Goal: Information Seeking & Learning: Find specific fact

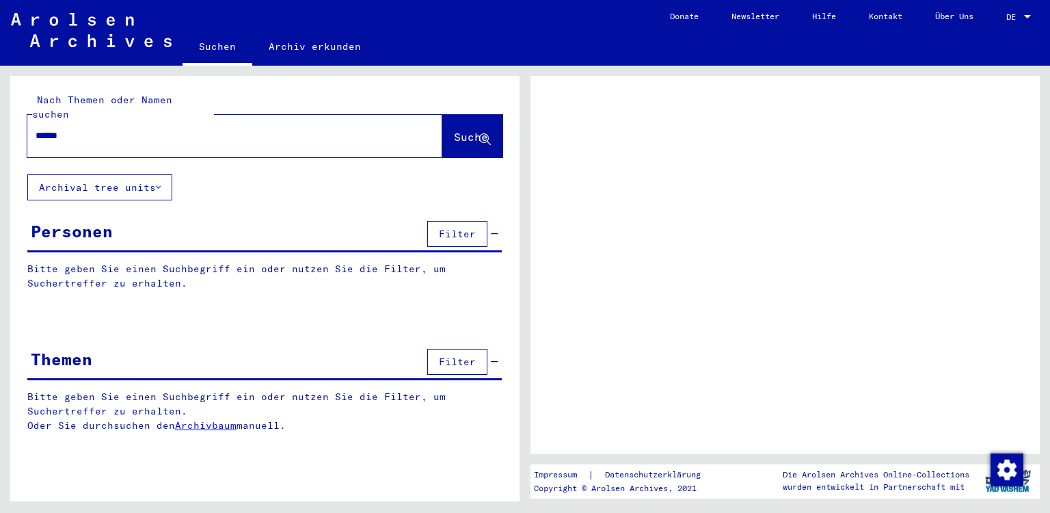
type input "******"
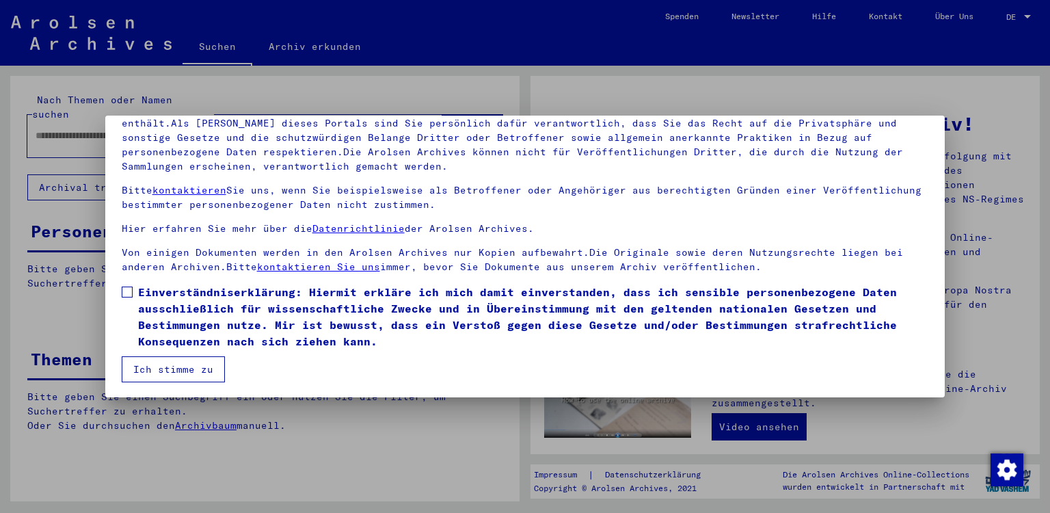
scroll to position [114, 0]
click at [130, 292] on span at bounding box center [127, 291] width 11 height 11
click at [170, 368] on button "Ich stimme zu" at bounding box center [173, 368] width 103 height 26
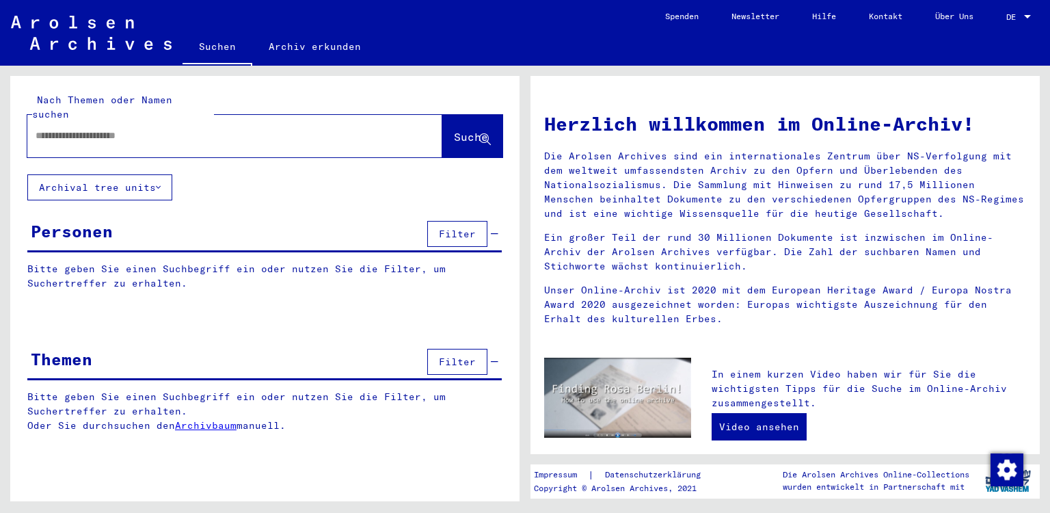
click at [75, 134] on div at bounding box center [214, 135] width 374 height 31
click at [81, 128] on input "text" at bounding box center [219, 135] width 366 height 14
type input "******"
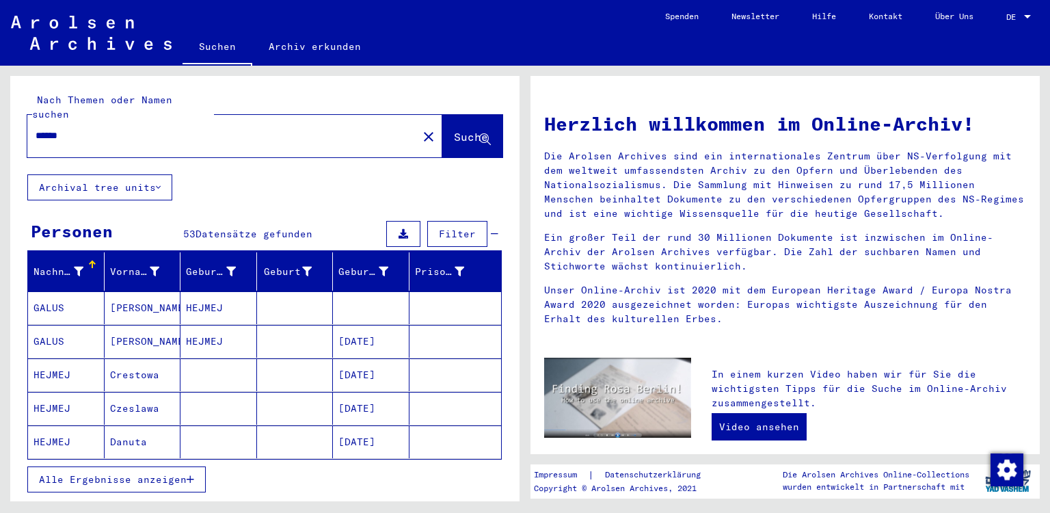
click at [189, 474] on icon "button" at bounding box center [191, 479] width 8 height 10
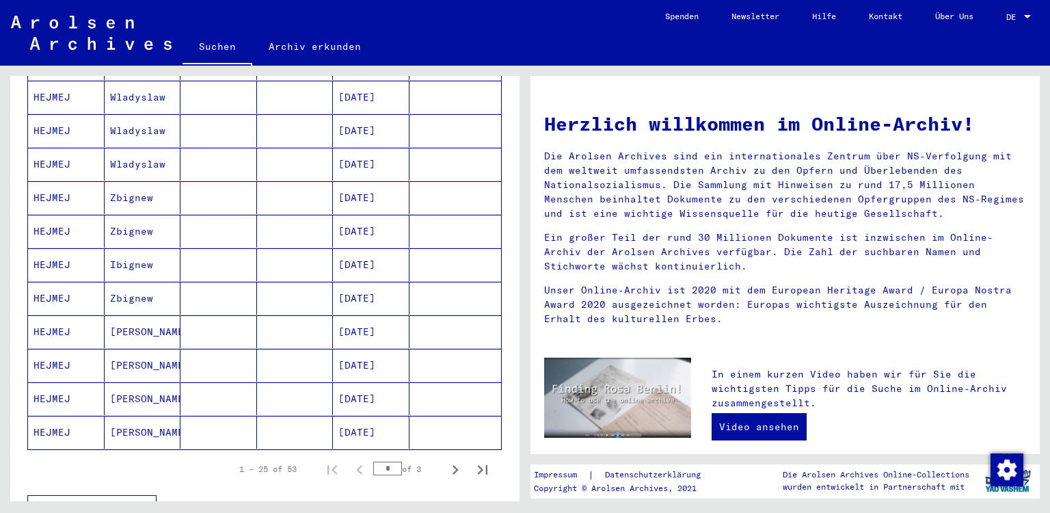
scroll to position [754, 0]
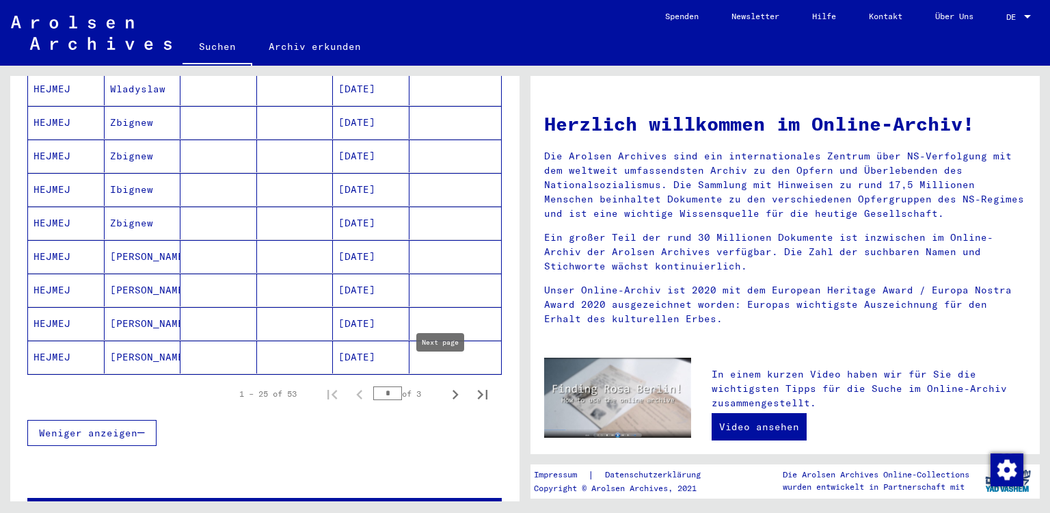
click at [452, 390] on icon "Next page" at bounding box center [455, 395] width 6 height 10
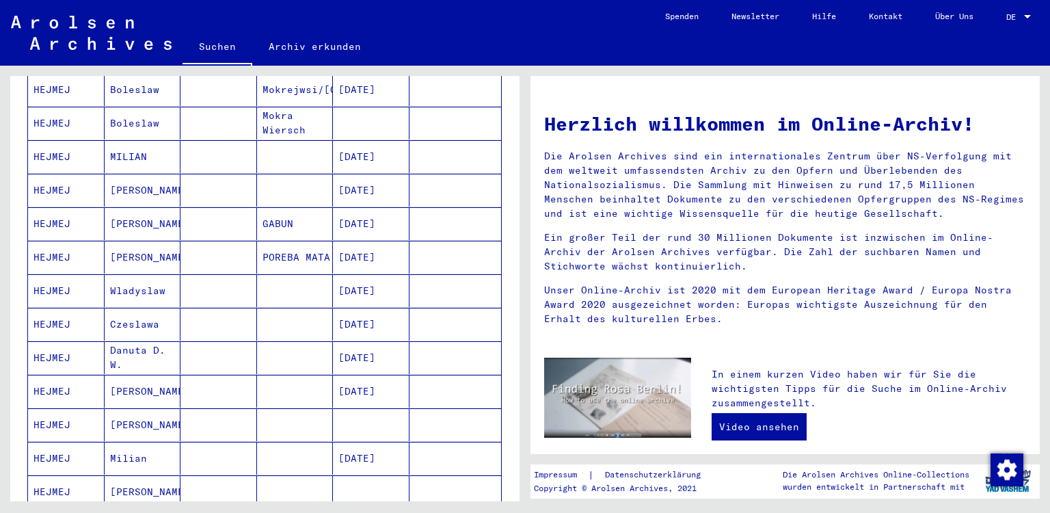
scroll to position [377, 0]
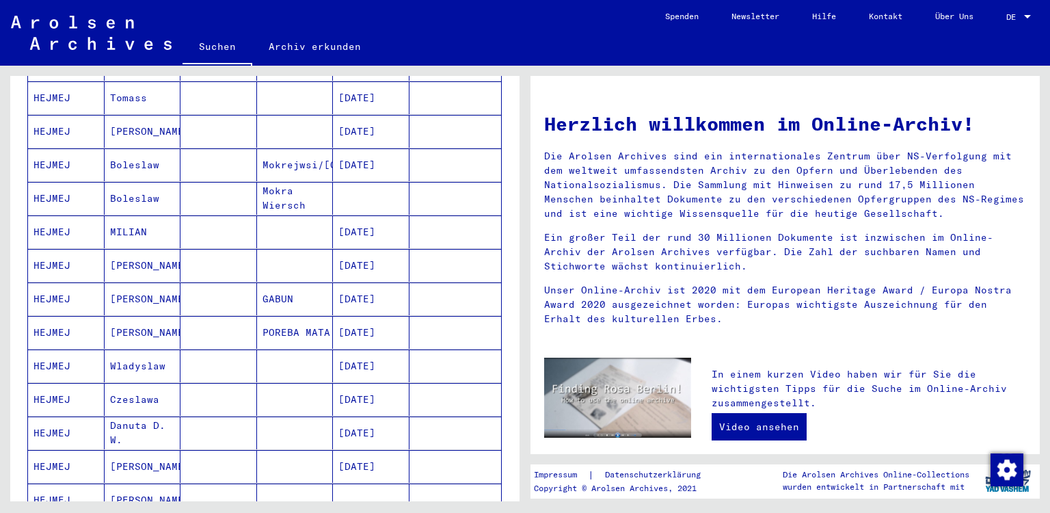
click at [275, 188] on mat-cell "Mokra Wiersch" at bounding box center [295, 198] width 77 height 33
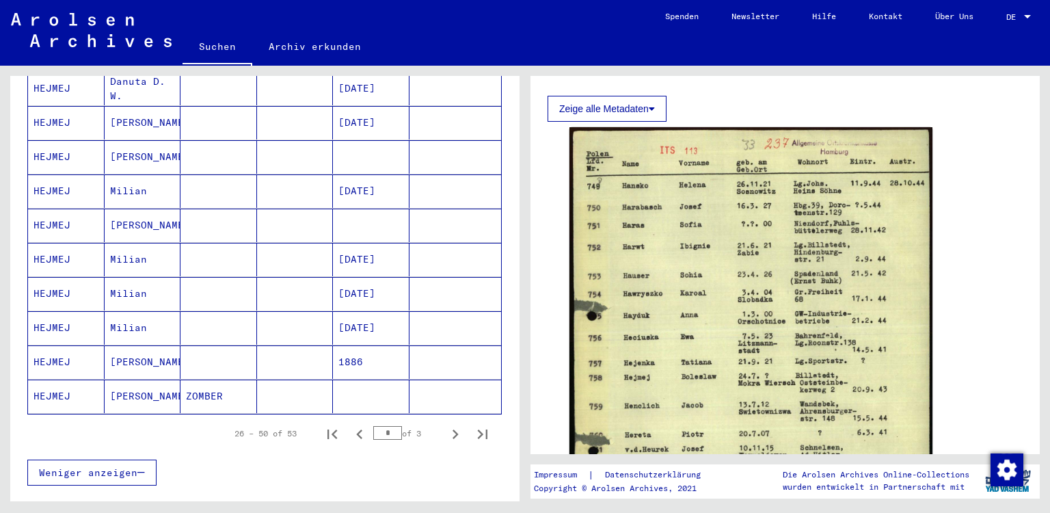
scroll to position [757, 0]
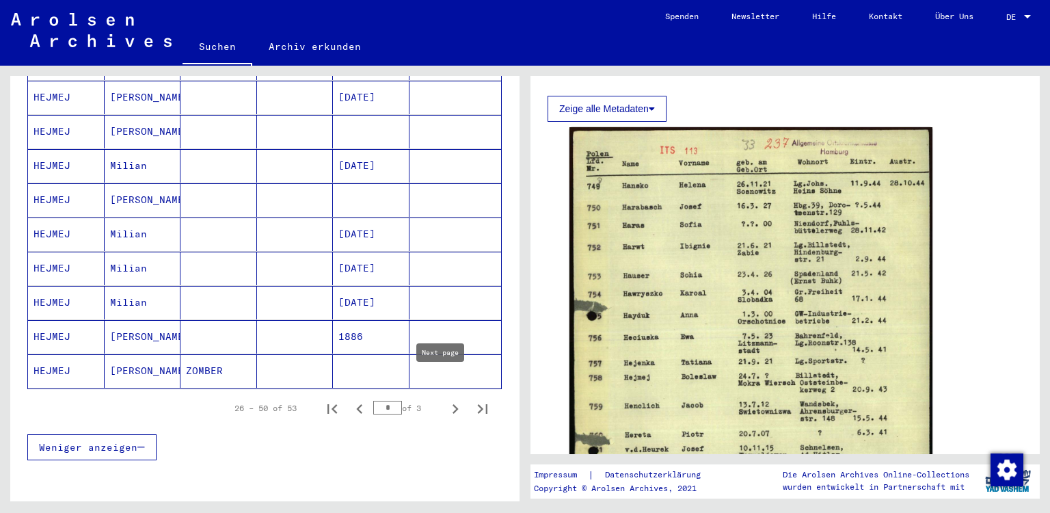
click at [452, 404] on icon "Next page" at bounding box center [455, 409] width 6 height 10
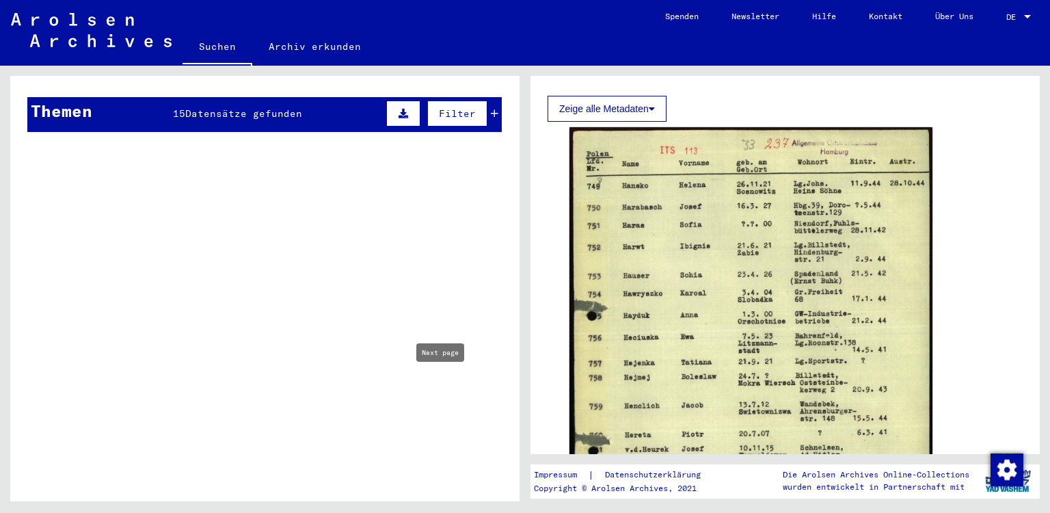
type input "*"
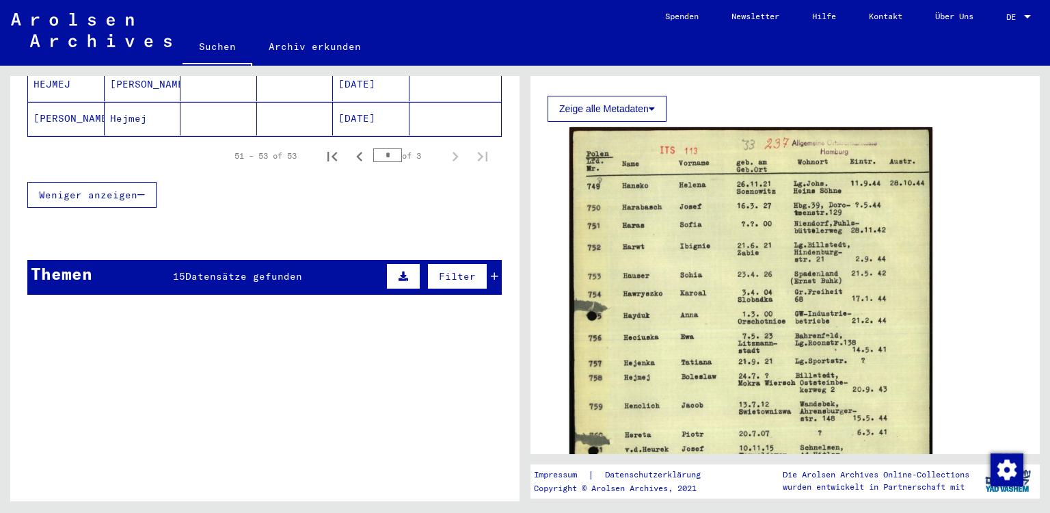
scroll to position [326, 0]
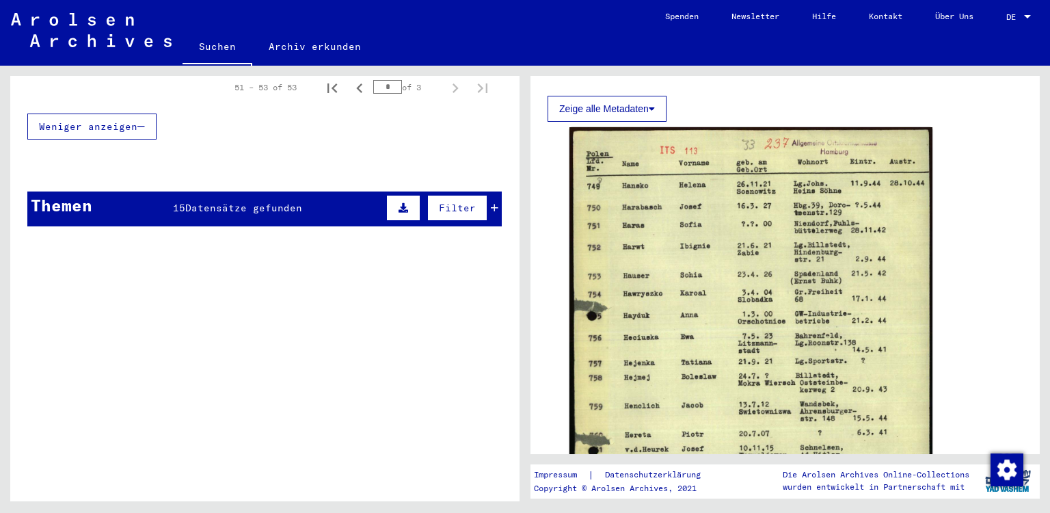
click at [206, 202] on span "Datensätze gefunden" at bounding box center [243, 208] width 117 height 12
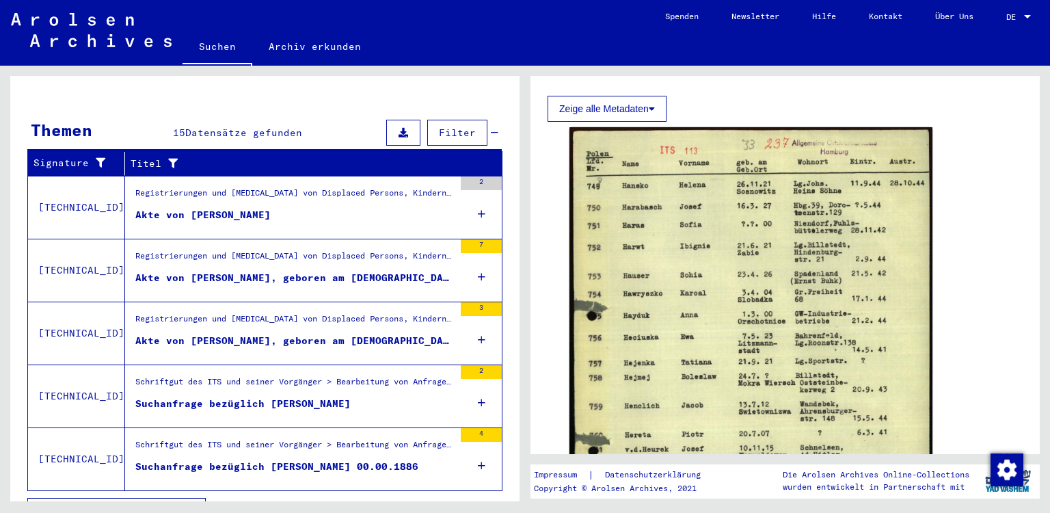
scroll to position [412, 0]
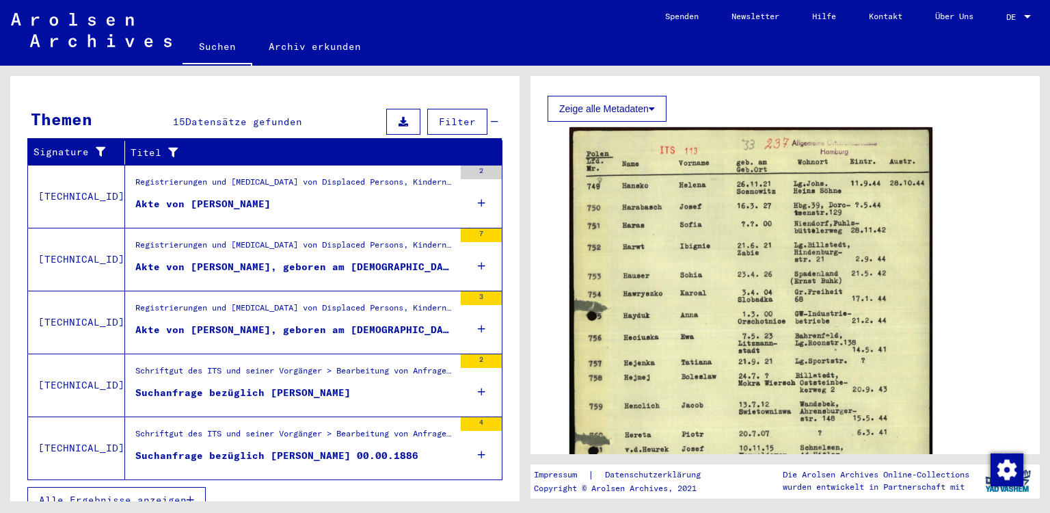
click at [169, 493] on span "Alle Ergebnisse anzeigen" at bounding box center [113, 499] width 148 height 12
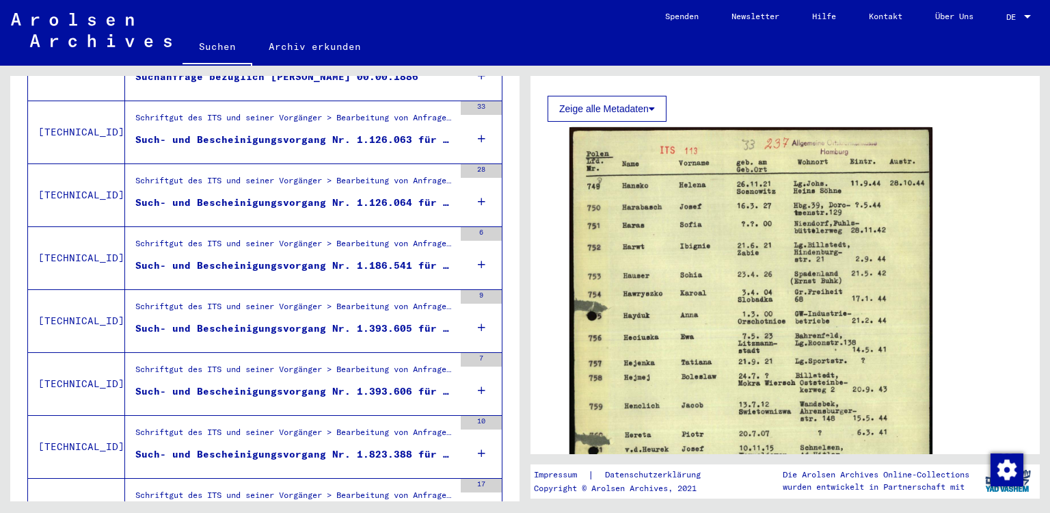
scroll to position [860, 0]
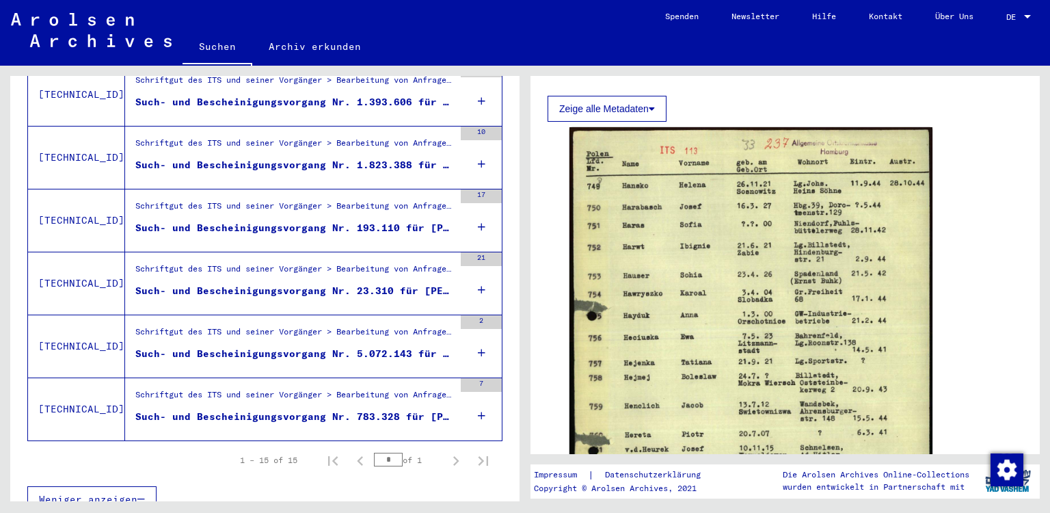
click at [209, 409] on div "Such- und Bescheinigungsvorgang Nr. 783.328 für [PERSON_NAME] geboren [DEMOGRAP…" at bounding box center [294, 416] width 318 height 14
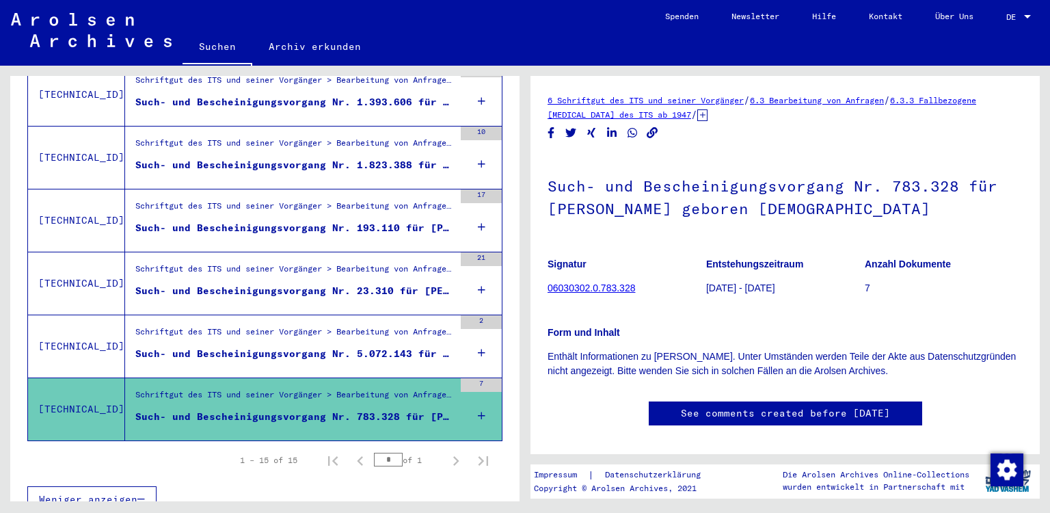
click at [226, 346] on div "Such- und Bescheinigungsvorgang Nr. 5.072.143 für [PERSON_NAME] geboren [DEMOGR…" at bounding box center [294, 353] width 318 height 14
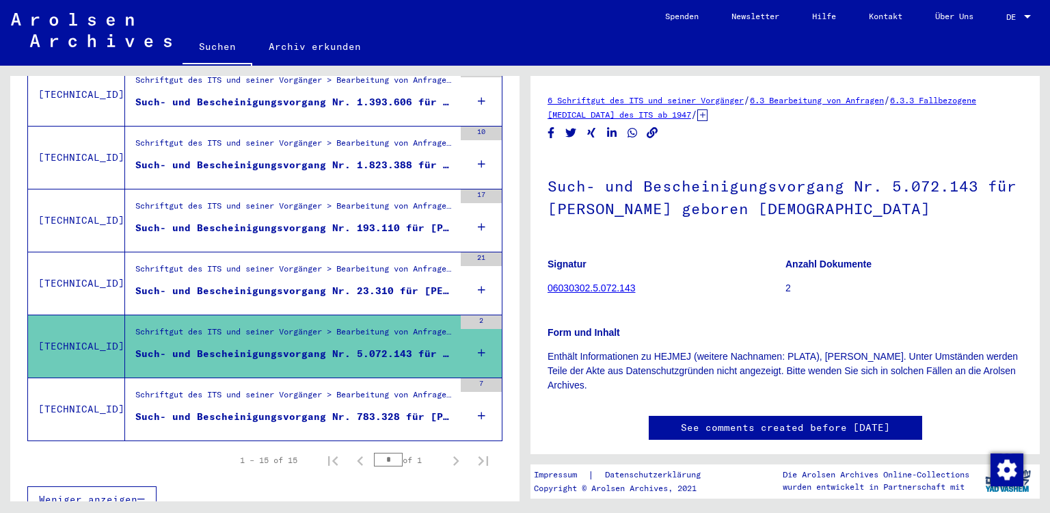
click at [233, 284] on div "Such- und Bescheinigungsvorgang Nr. 23.310 für [PERSON_NAME] geboren [DEMOGRAPH…" at bounding box center [294, 291] width 318 height 14
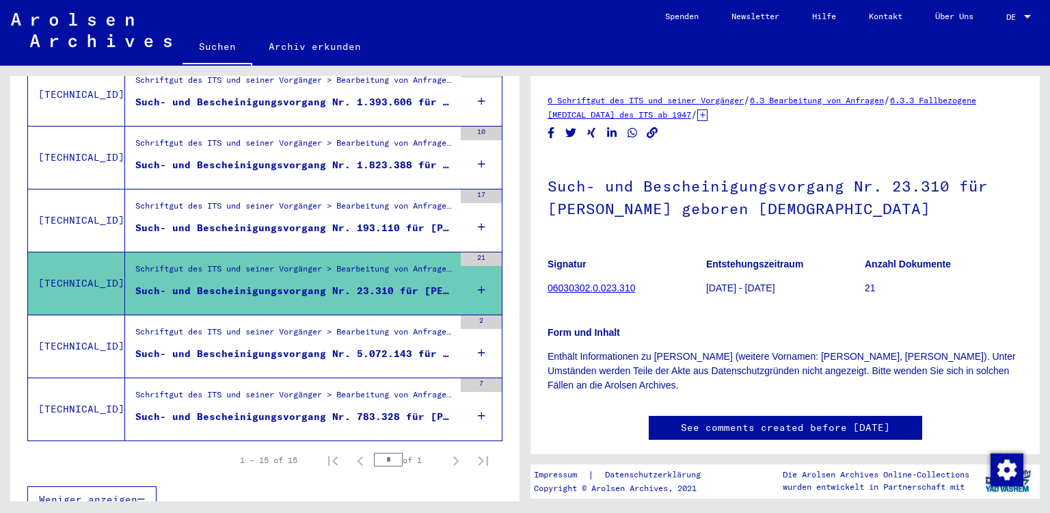
click at [236, 325] on div "Schriftgut des ITS und seiner Vorgänger > Bearbeitung von Anfragen > Fallbezoge…" at bounding box center [294, 334] width 318 height 19
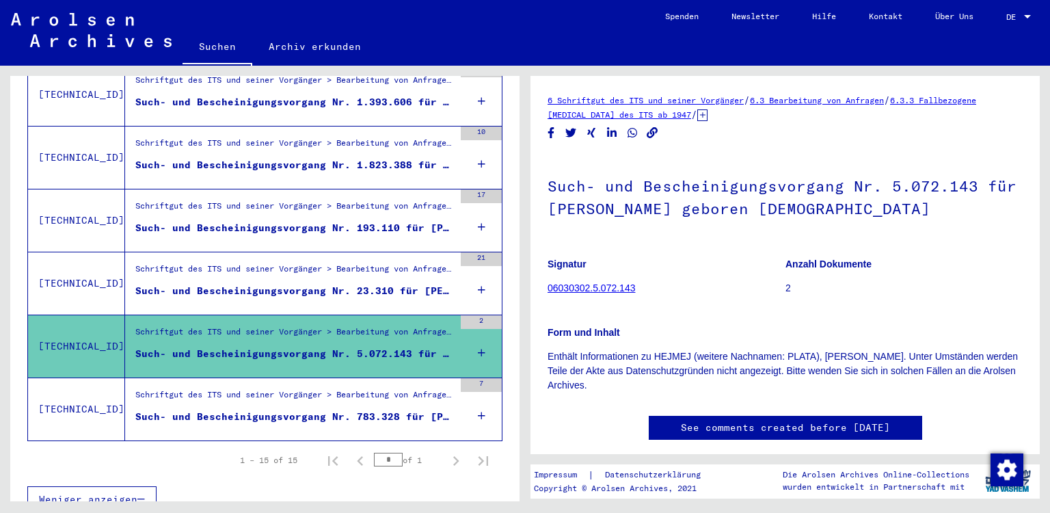
click at [786, 429] on link "See comments created before [DATE]" at bounding box center [785, 427] width 209 height 14
click at [601, 286] on link "06030302.5.072.143" at bounding box center [590, 287] width 87 height 11
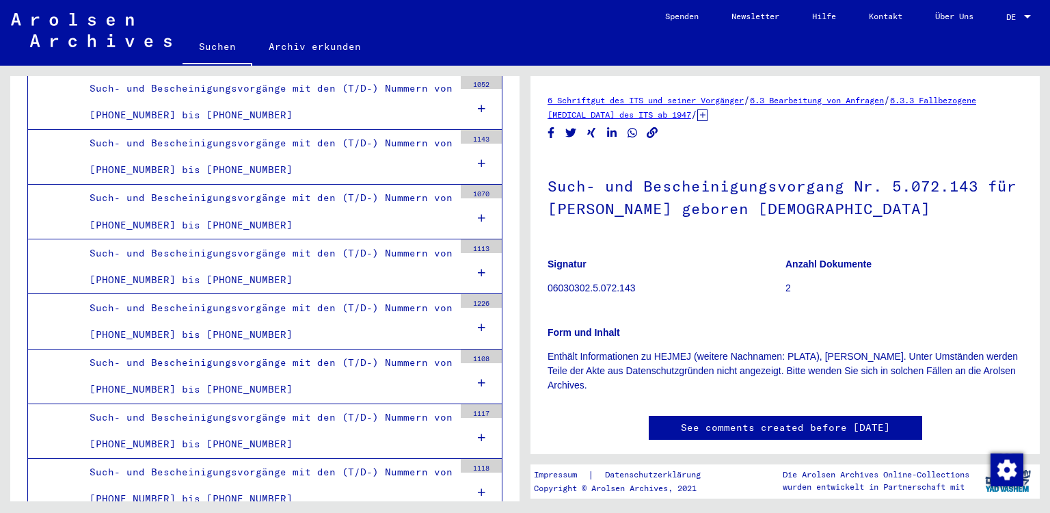
click at [643, 116] on link "6.3.3 Fallbezogene [MEDICAL_DATA] des ITS ab 1947" at bounding box center [761, 107] width 428 height 25
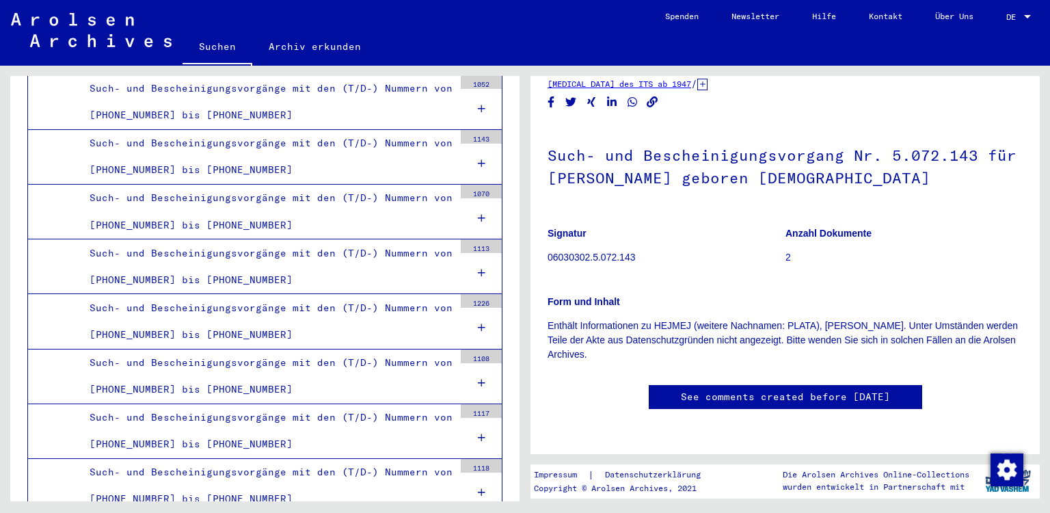
scroll to position [151, 0]
click at [749, 390] on link "See comments created before [DATE]" at bounding box center [785, 397] width 209 height 14
drag, startPoint x: 604, startPoint y: 144, endPoint x: 608, endPoint y: 135, distance: 9.5
click at [606, 250] on p "06030302.5.072.143" at bounding box center [665, 257] width 237 height 14
click at [608, 250] on p "06030302.5.072.143" at bounding box center [665, 257] width 237 height 14
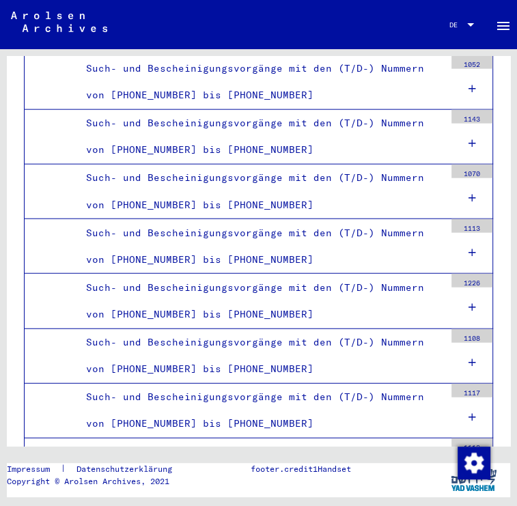
scroll to position [1660, 0]
